Goal: Check status: Verify the current state of an ongoing process or item

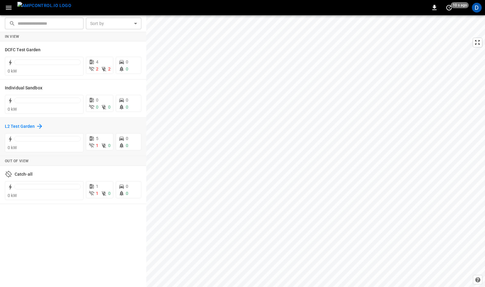
click at [17, 127] on h6 "L2 Test Garden" at bounding box center [20, 126] width 30 height 7
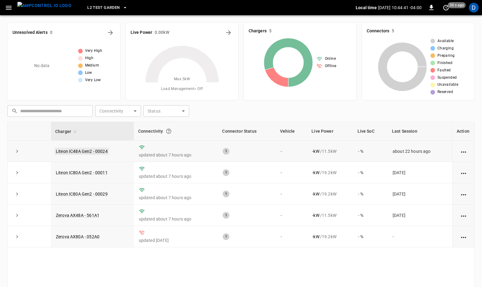
click at [90, 148] on link "Liteon IC48A Gen2 - 00024" at bounding box center [82, 151] width 54 height 7
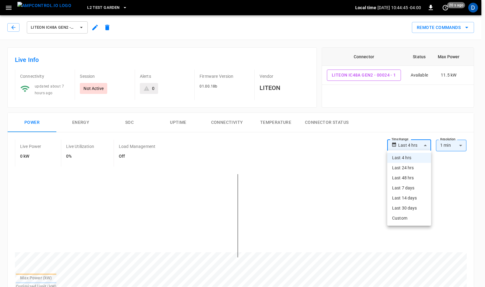
click at [404, 180] on li "Last 48 hrs" at bounding box center [409, 178] width 44 height 10
type input "**********"
